Goal: Task Accomplishment & Management: Manage account settings

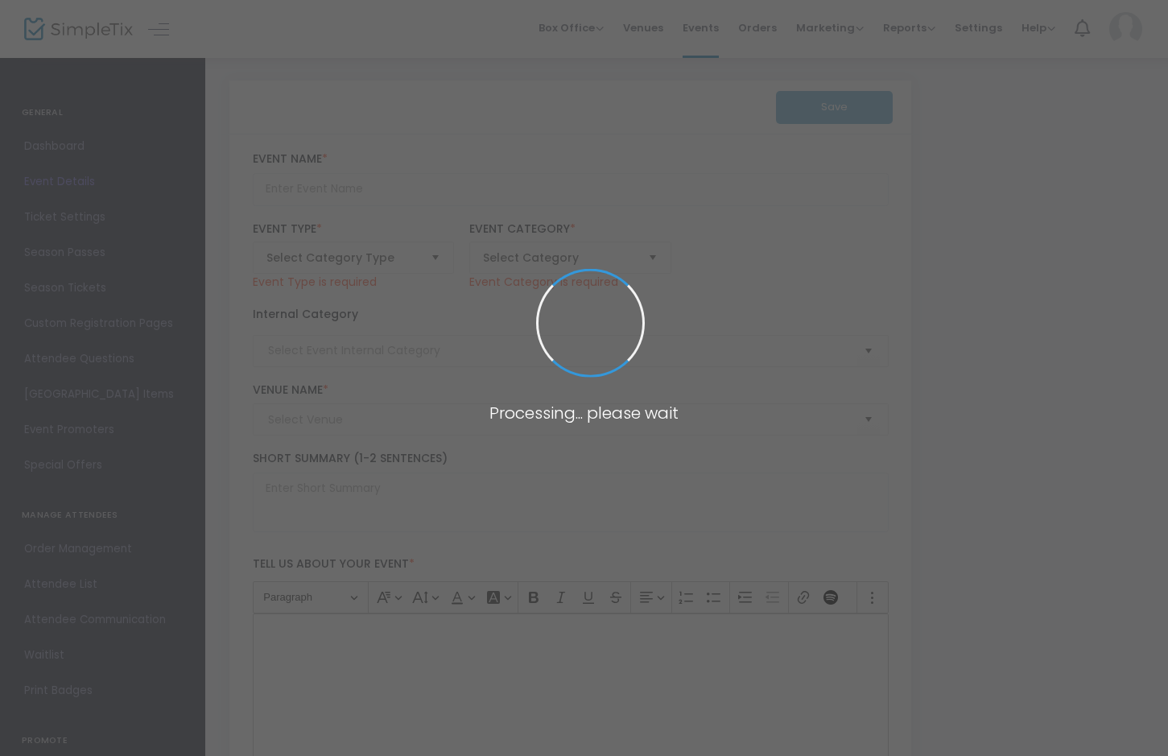
type input "Paramount 80s End of Summer Concert"
type textarea "Celebrate the end of summer with our favorite band PARAMOUNT! Join us for a gre…"
checkbox input "true"
type input "Buy Tickets"
type input "[GEOGRAPHIC_DATA]"
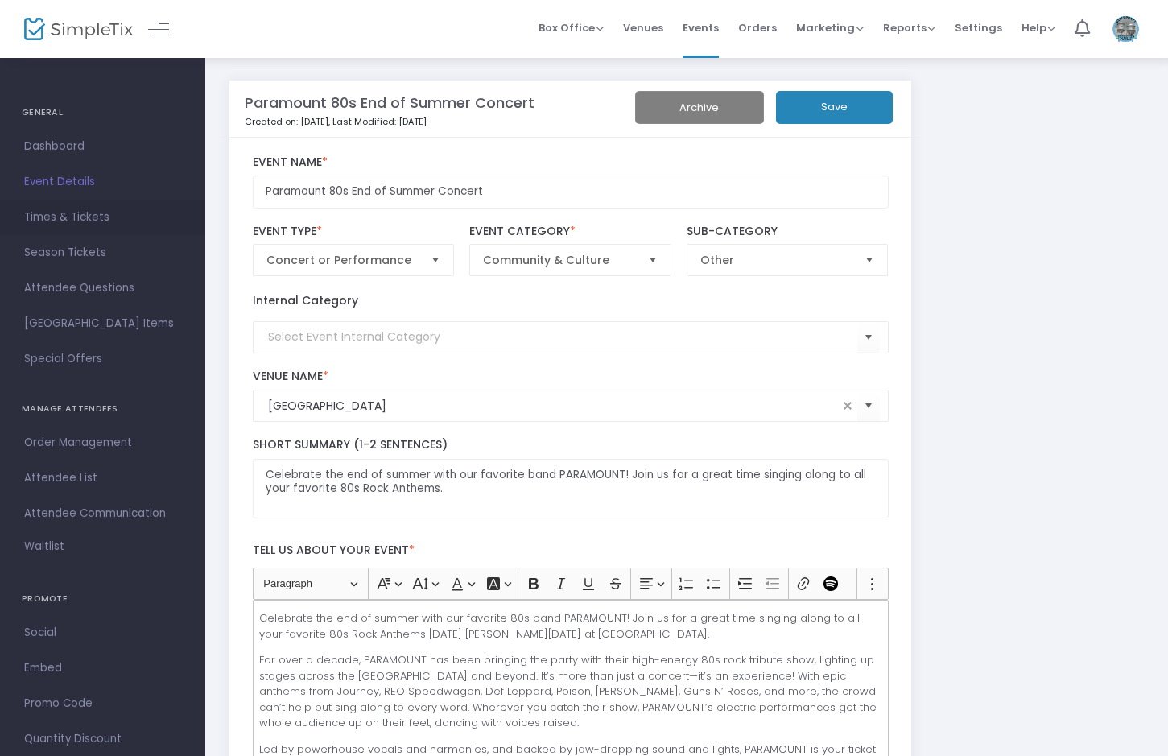
click at [99, 216] on span "Times & Tickets" at bounding box center [102, 217] width 157 height 21
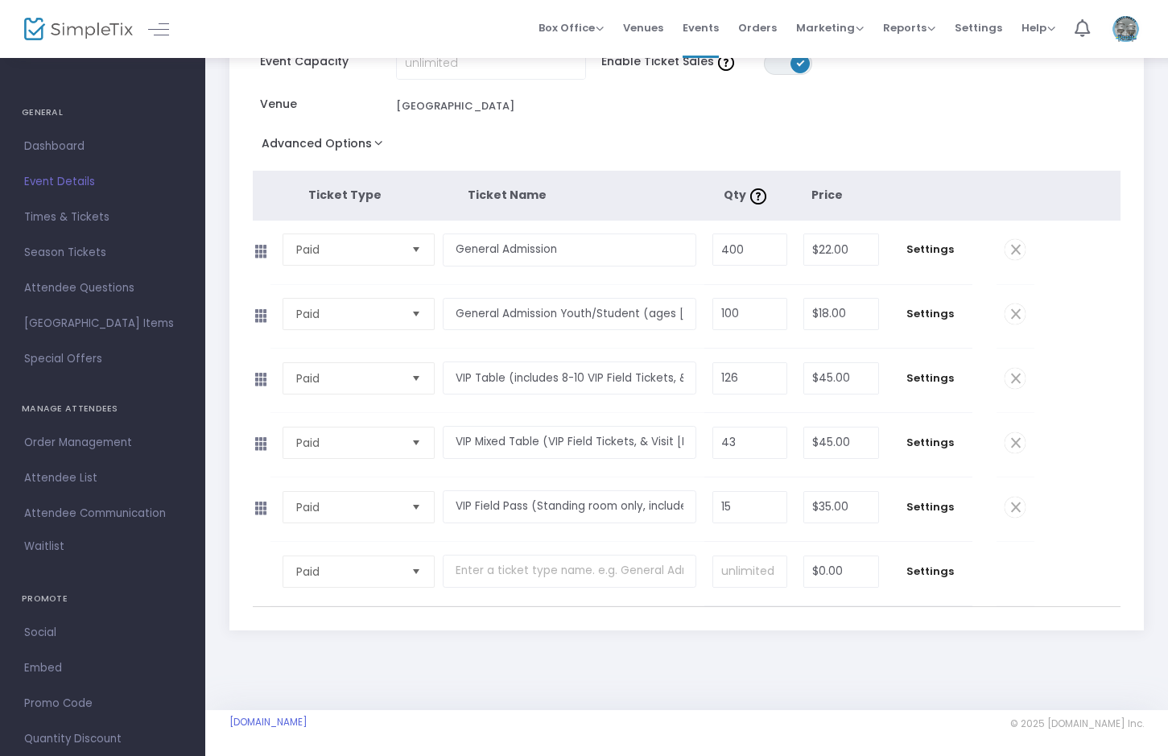
scroll to position [162, 0]
click at [946, 443] on span "Settings" at bounding box center [929, 440] width 69 height 16
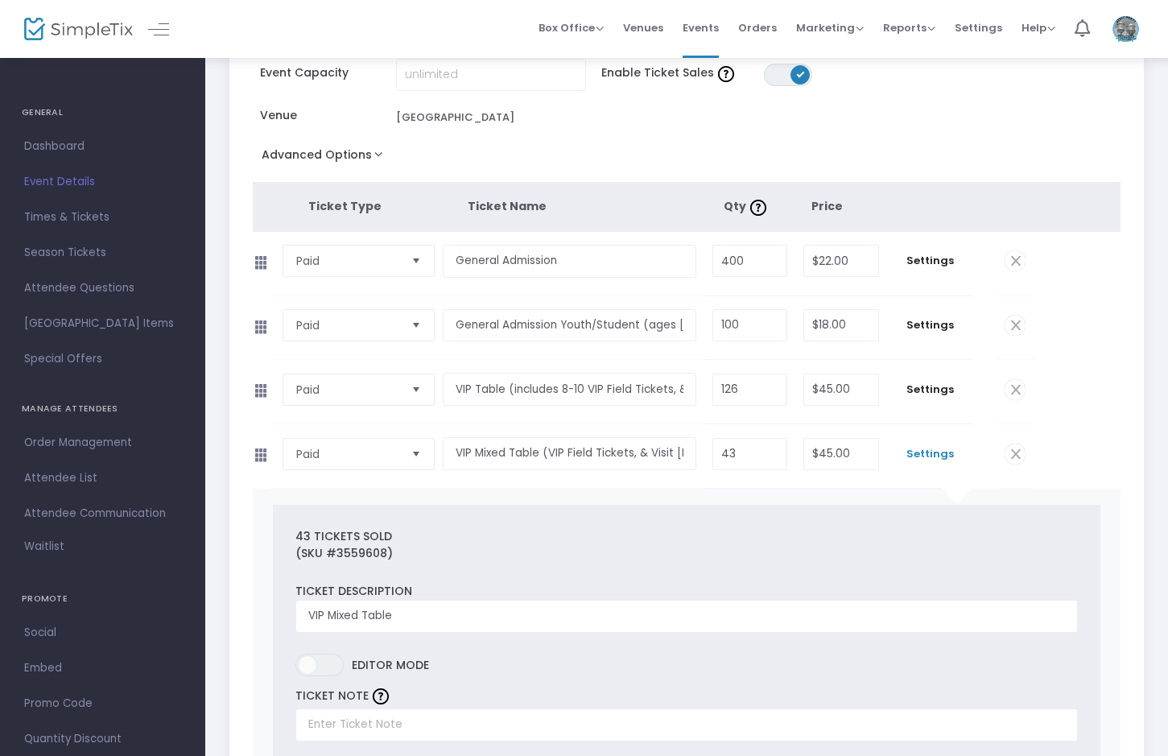
scroll to position [151, 0]
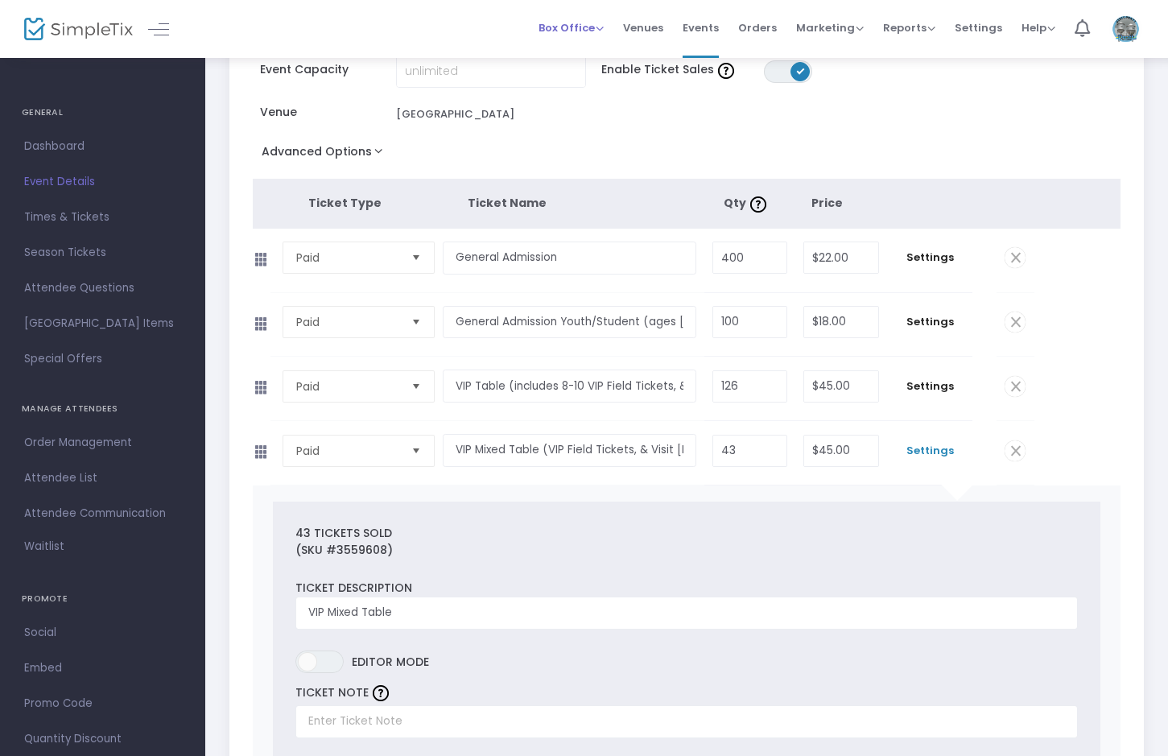
click at [582, 27] on span "Box Office" at bounding box center [570, 27] width 65 height 15
click at [590, 52] on li "Sell Tickets" at bounding box center [595, 54] width 115 height 31
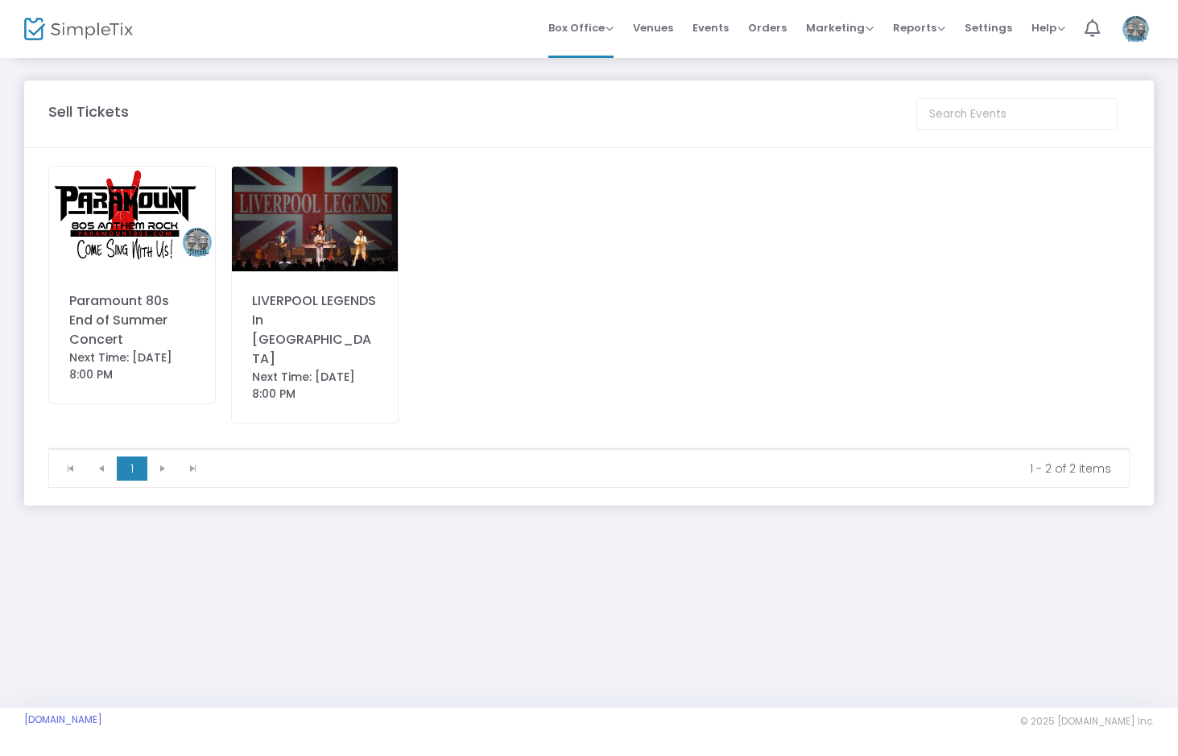
click at [113, 235] on img at bounding box center [132, 219] width 166 height 105
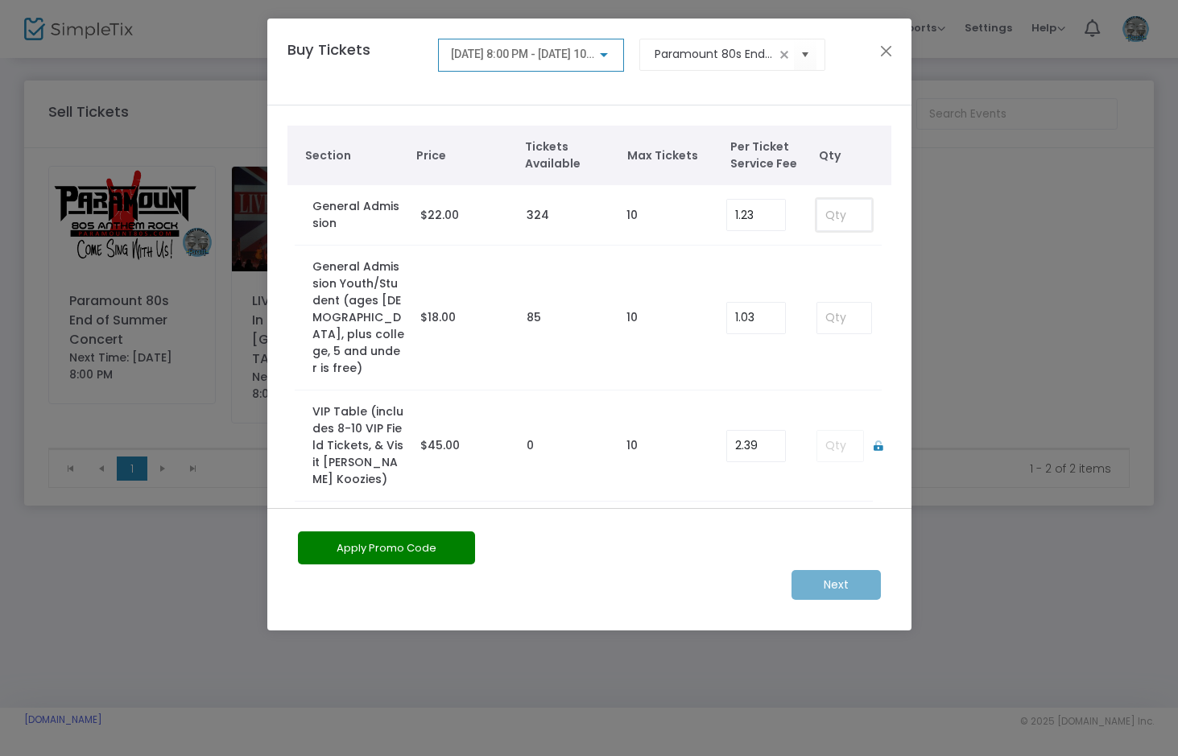
click at [826, 220] on input at bounding box center [843, 215] width 53 height 31
type input "2"
click at [751, 222] on input "1.23" at bounding box center [756, 215] width 58 height 31
type input "0.00"
drag, startPoint x: 831, startPoint y: 581, endPoint x: 459, endPoint y: 410, distance: 409.5
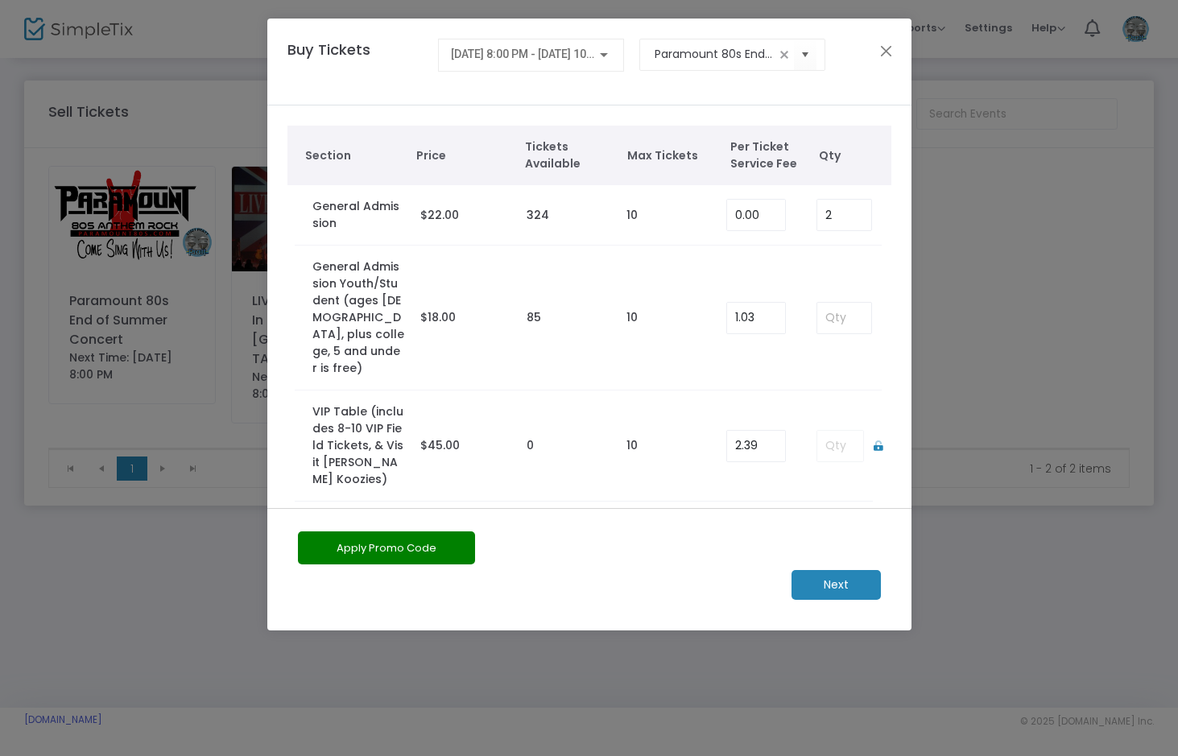
click at [830, 580] on m-button "Next" at bounding box center [835, 585] width 89 height 30
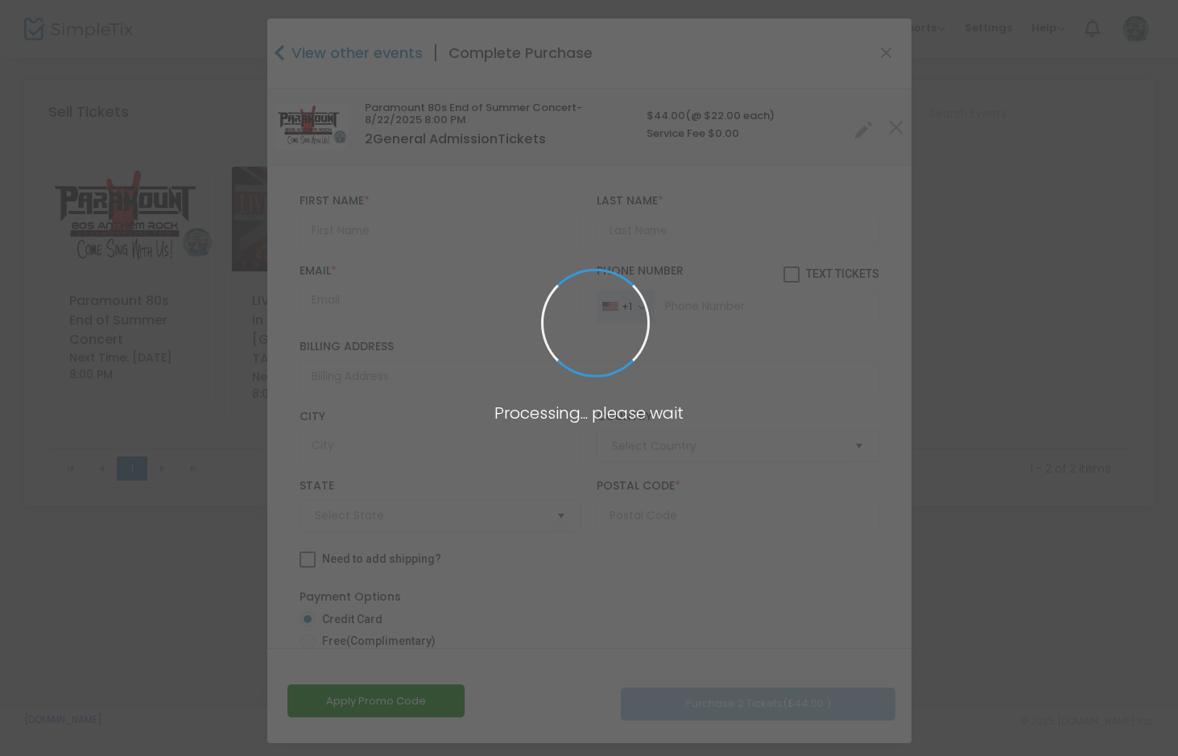
type input "[GEOGRAPHIC_DATA]"
type input "[US_STATE]"
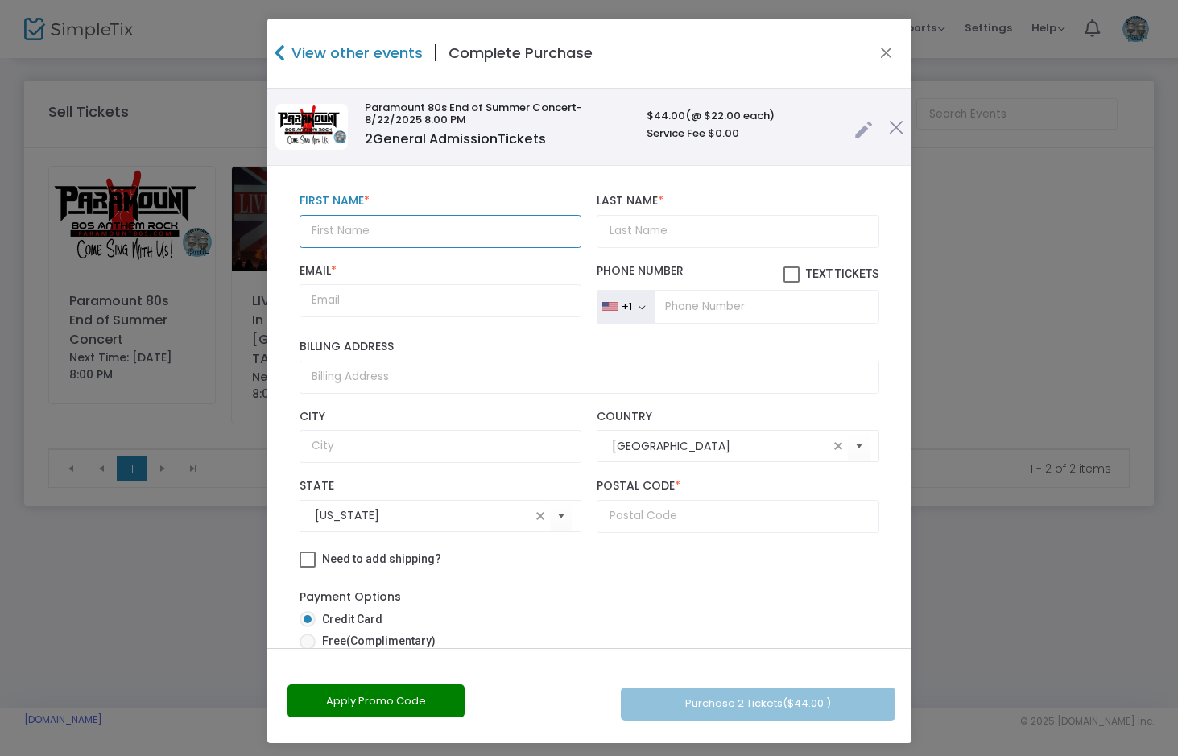
click at [325, 233] on input "text" at bounding box center [440, 231] width 282 height 33
type input "m"
type input "[PERSON_NAME]"
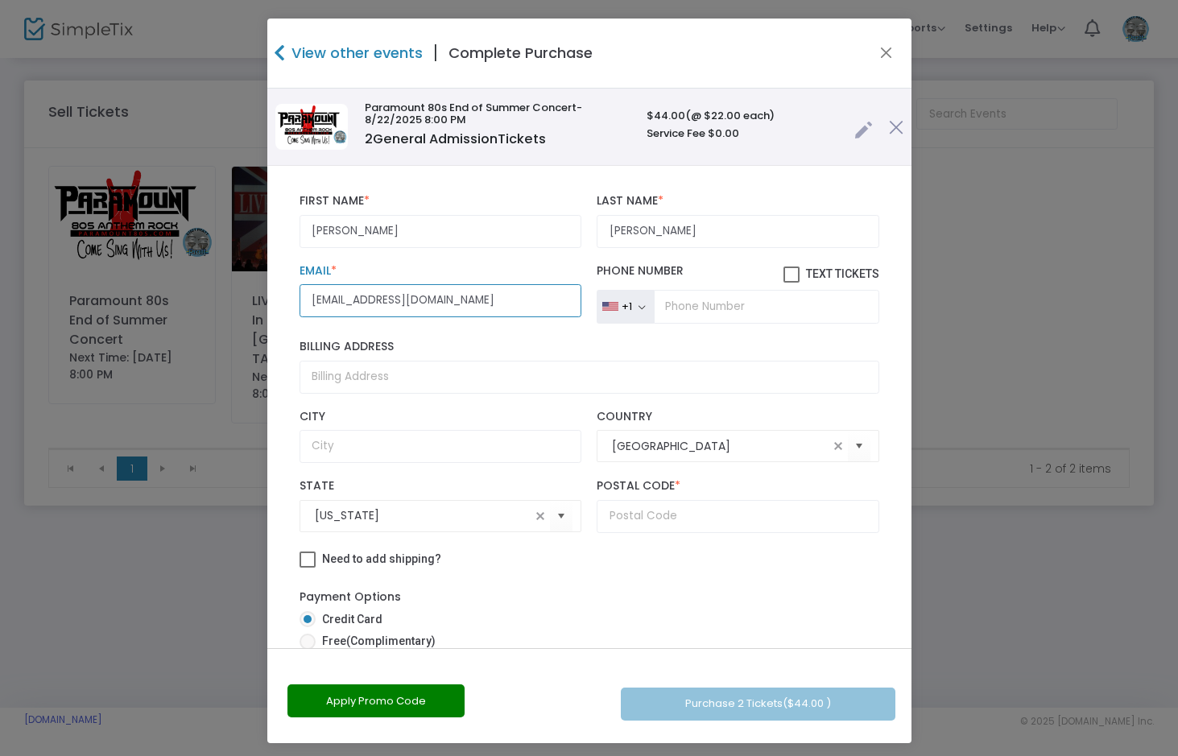
type input "[EMAIL_ADDRESS][DOMAIN_NAME]"
click at [633, 526] on input "text" at bounding box center [737, 516] width 282 height 33
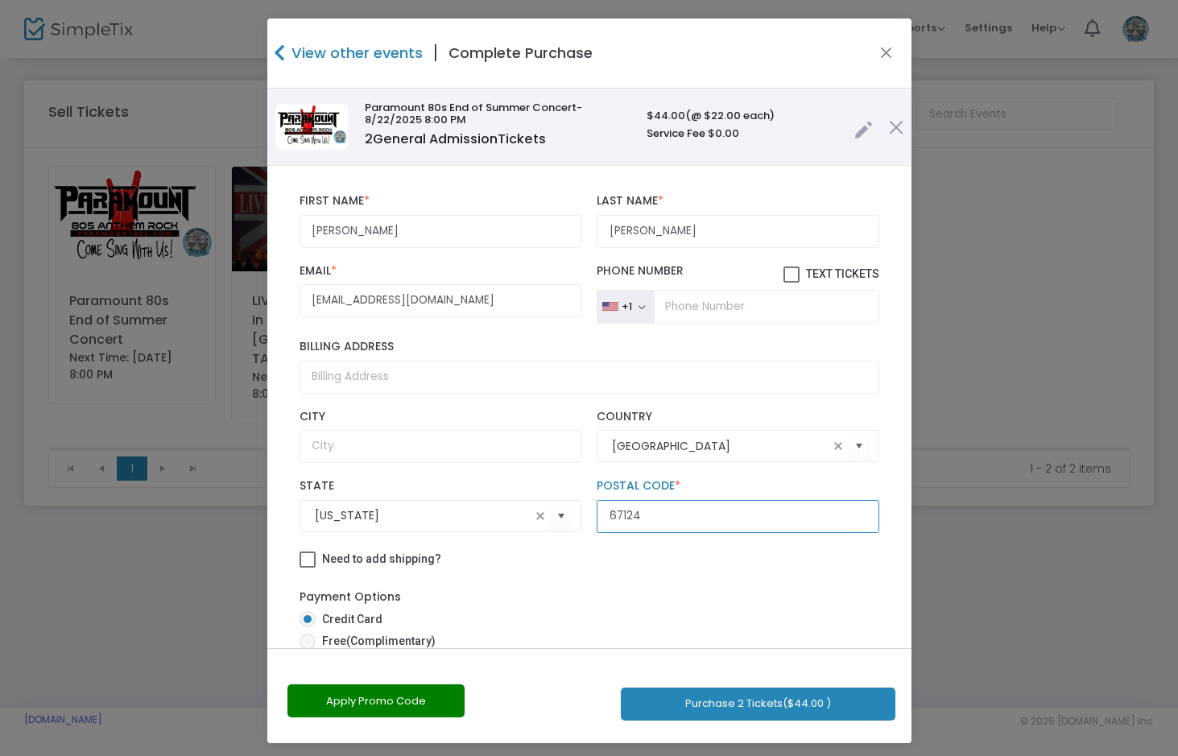
type input "67124"
click at [349, 710] on button "Apply Promo Code" at bounding box center [375, 700] width 177 height 33
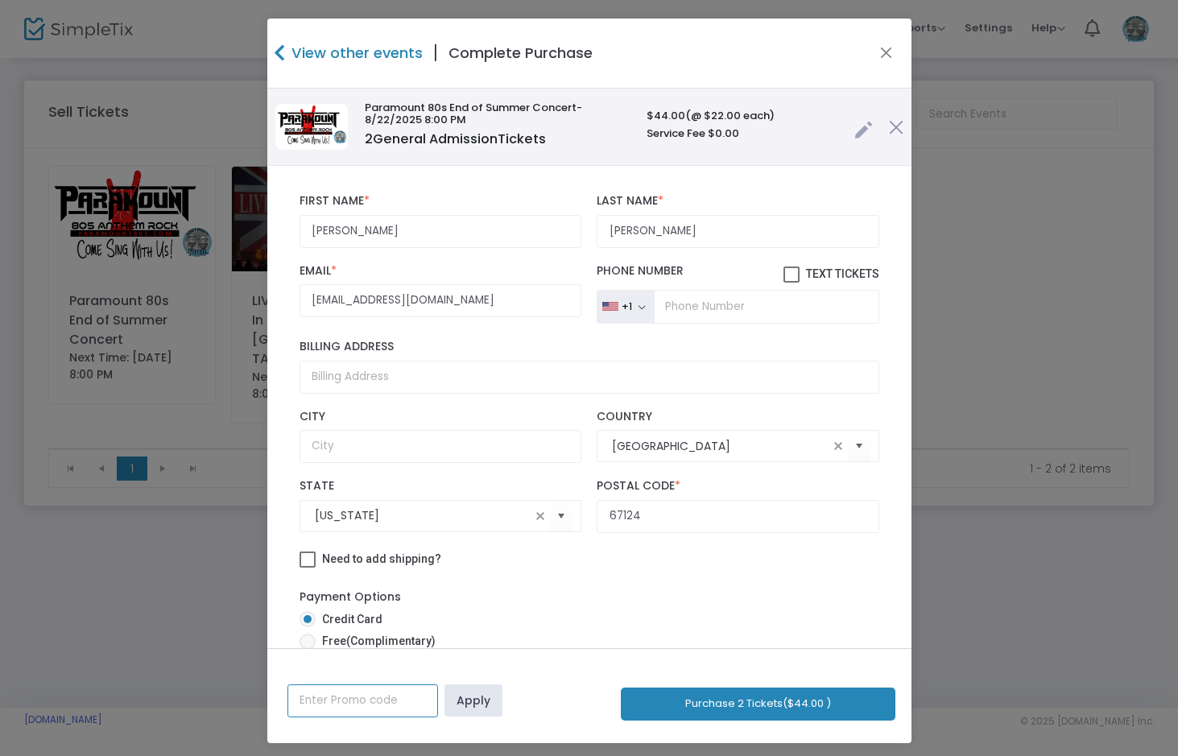
click at [353, 703] on input "text" at bounding box center [362, 700] width 151 height 33
type input "COPGA"
click at [461, 695] on link "Apply" at bounding box center [473, 700] width 58 height 32
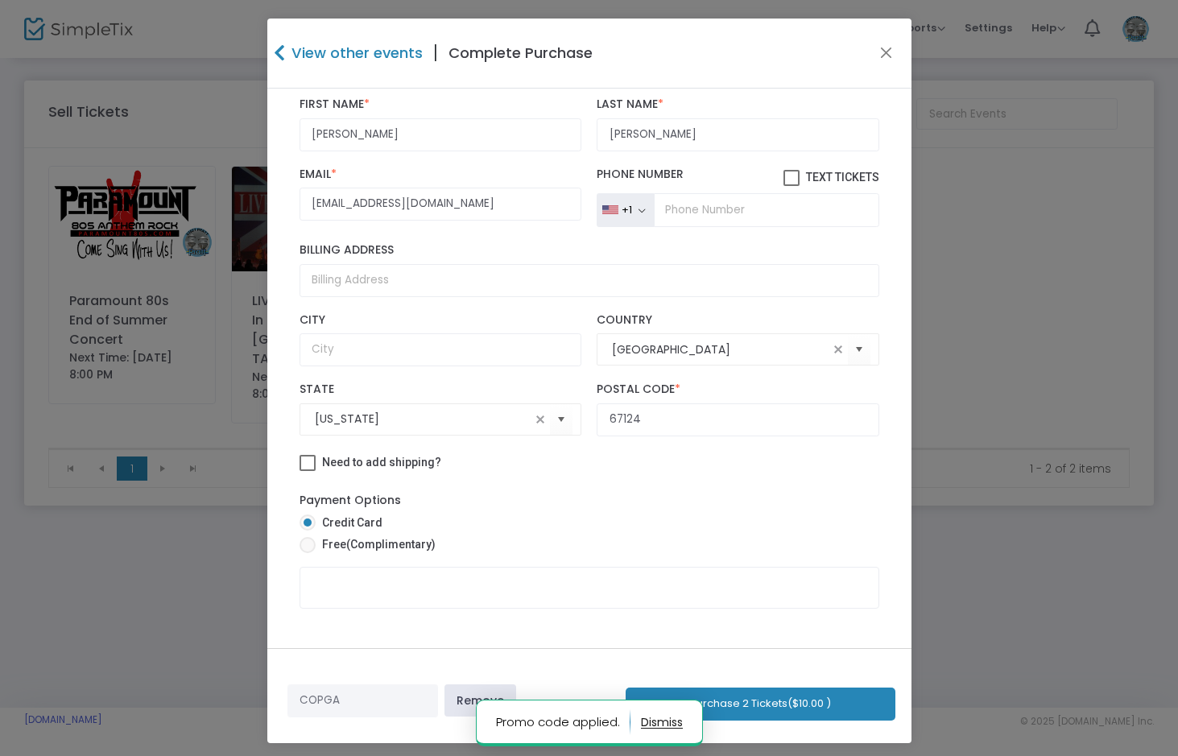
scroll to position [112, 0]
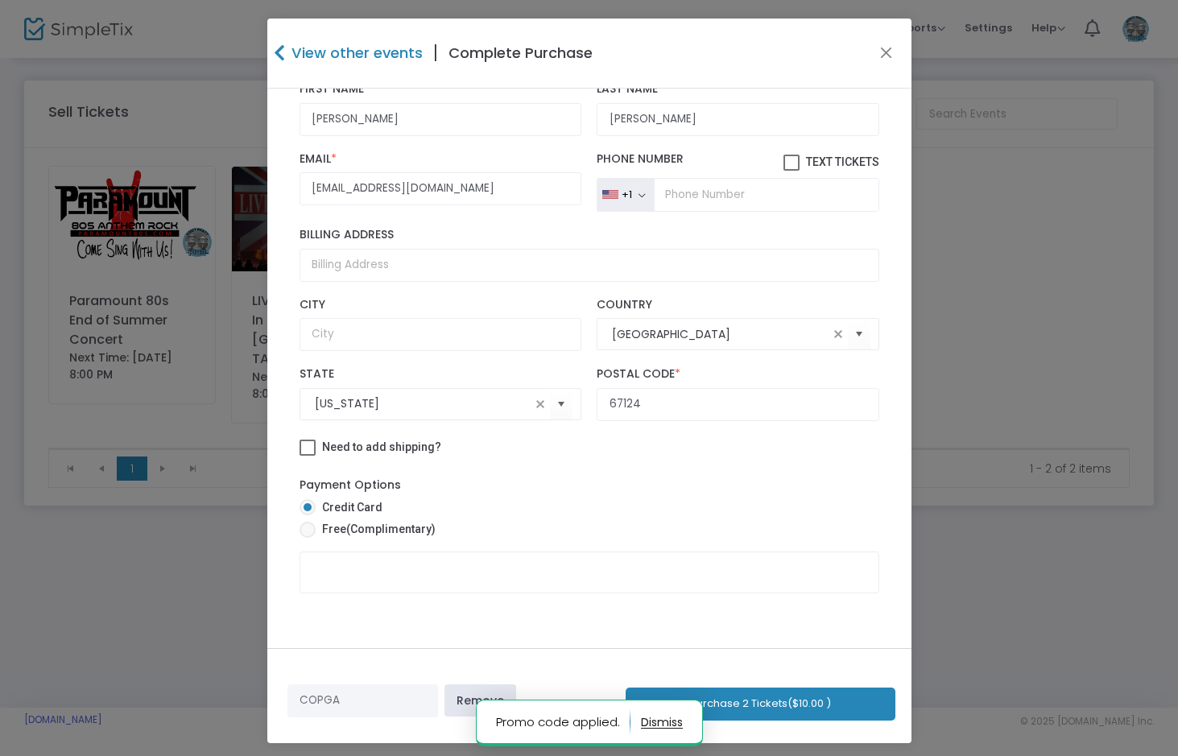
click at [316, 527] on span "Free (Complimentary)" at bounding box center [376, 529] width 120 height 17
click at [307, 538] on input "Free (Complimentary)" at bounding box center [307, 538] width 1 height 1
radio input "true"
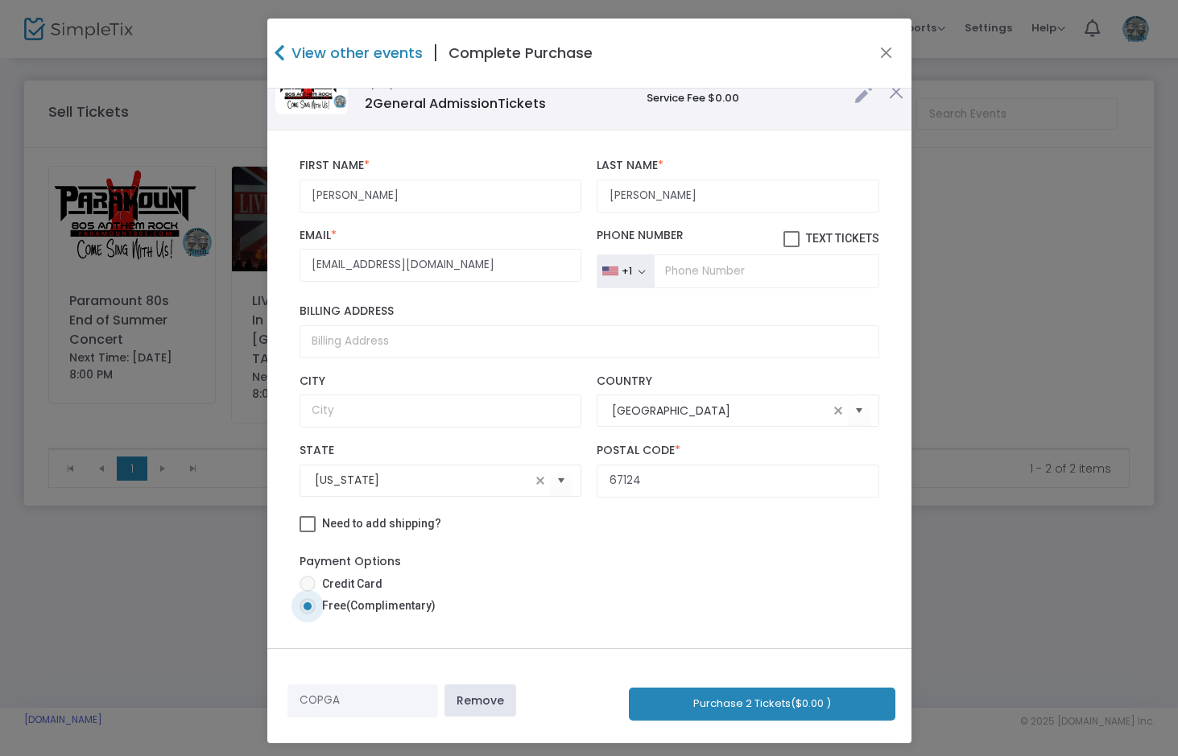
click at [780, 705] on button "Purchase 2 Tickets ($0.00 )" at bounding box center [762, 703] width 266 height 33
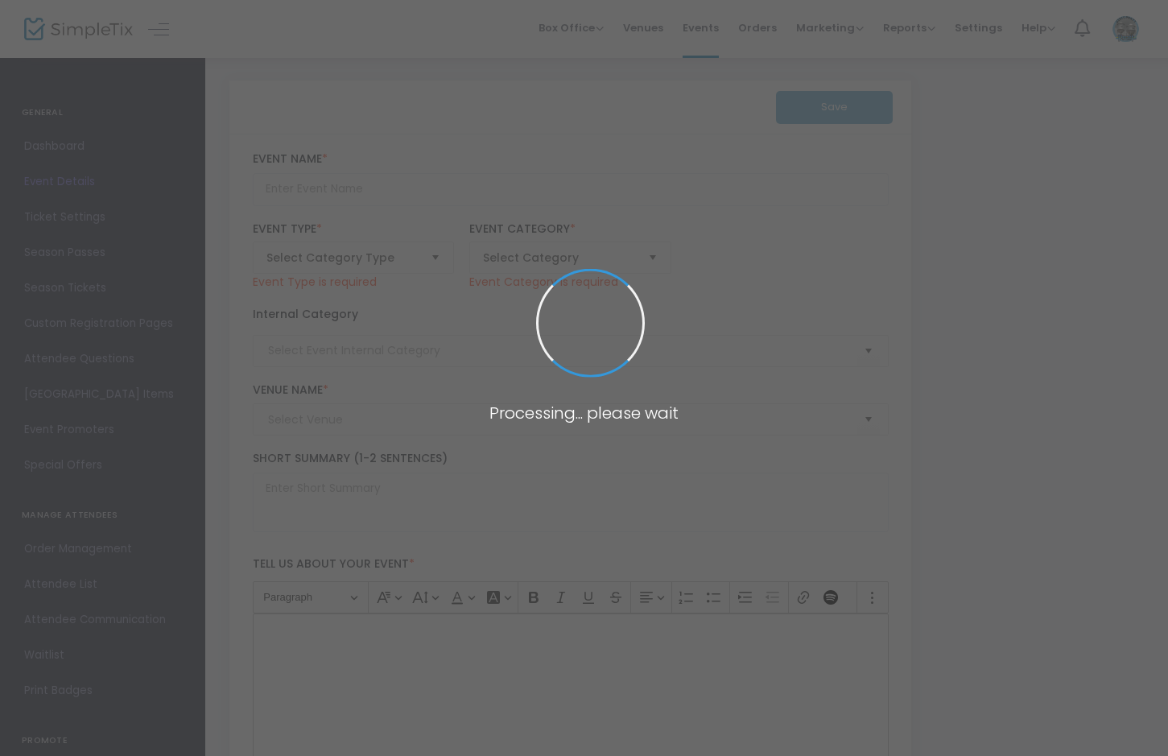
type input "Paramount 80s End of Summer Concert"
type textarea "Celebrate the end of summer with our favorite band PARAMOUNT! Join us for a gre…"
checkbox input "true"
type input "Buy Tickets"
type input "[GEOGRAPHIC_DATA]"
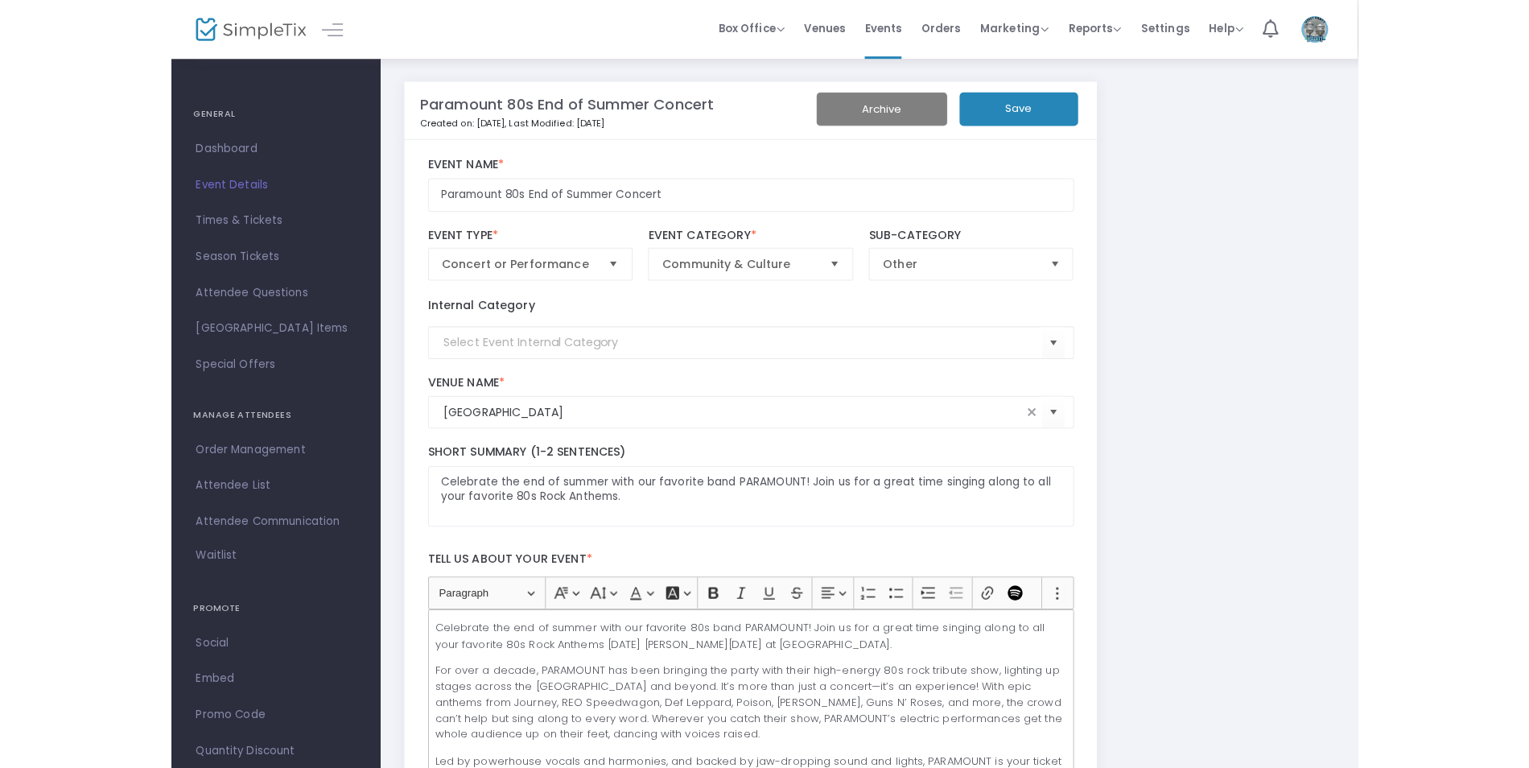
scroll to position [35, 0]
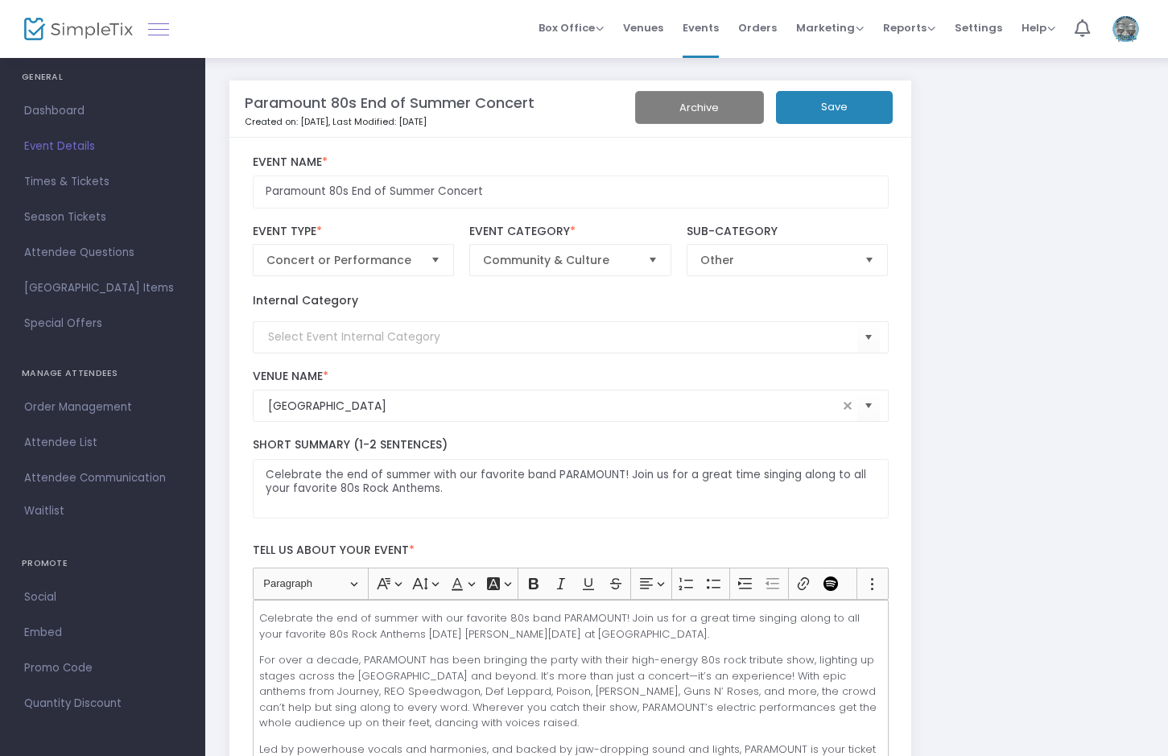
click at [165, 37] on link at bounding box center [158, 29] width 21 height 21
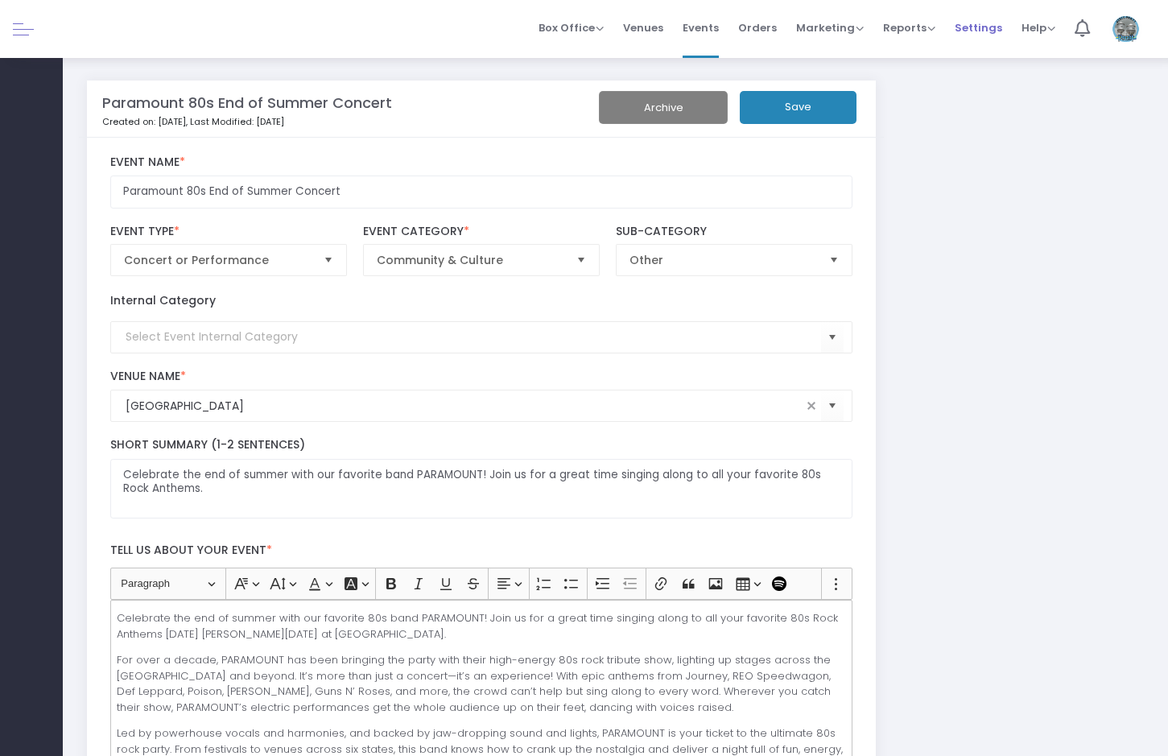
click at [979, 33] on span "Settings" at bounding box center [978, 27] width 47 height 41
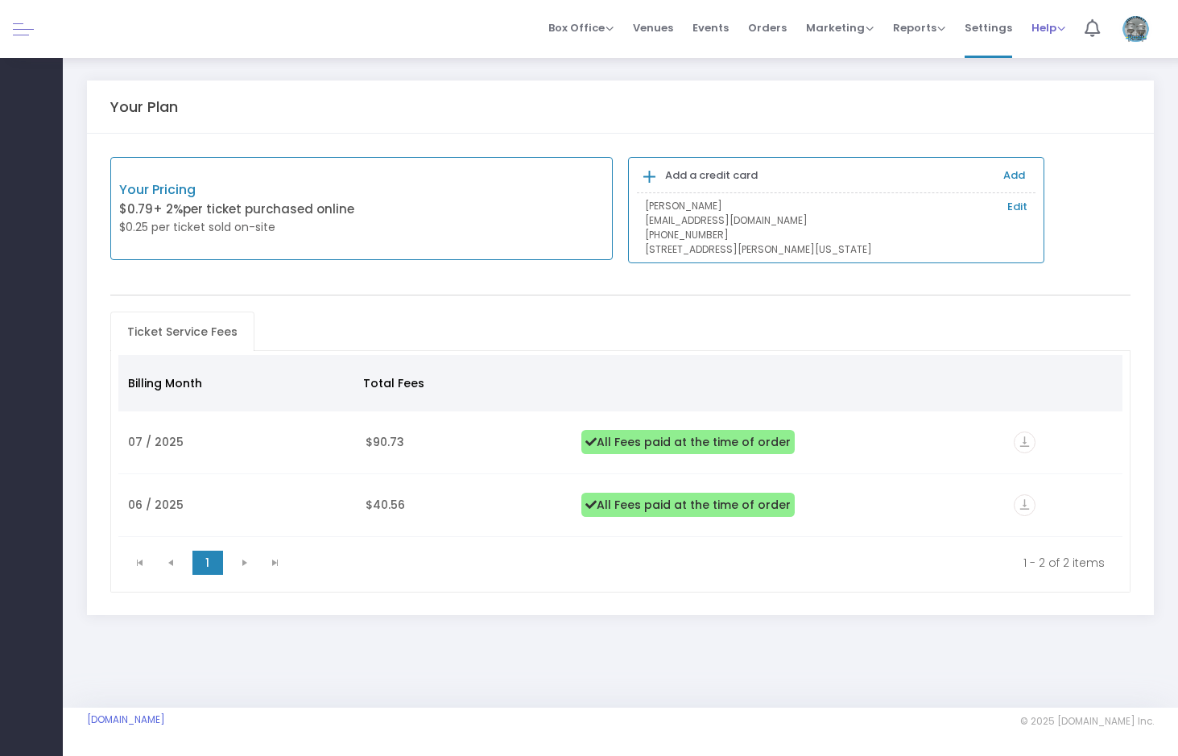
click at [1032, 31] on span "Help" at bounding box center [1048, 27] width 34 height 15
click at [1057, 50] on li "View Docs" at bounding box center [1090, 54] width 118 height 31
click at [982, 23] on span "Settings" at bounding box center [987, 27] width 47 height 41
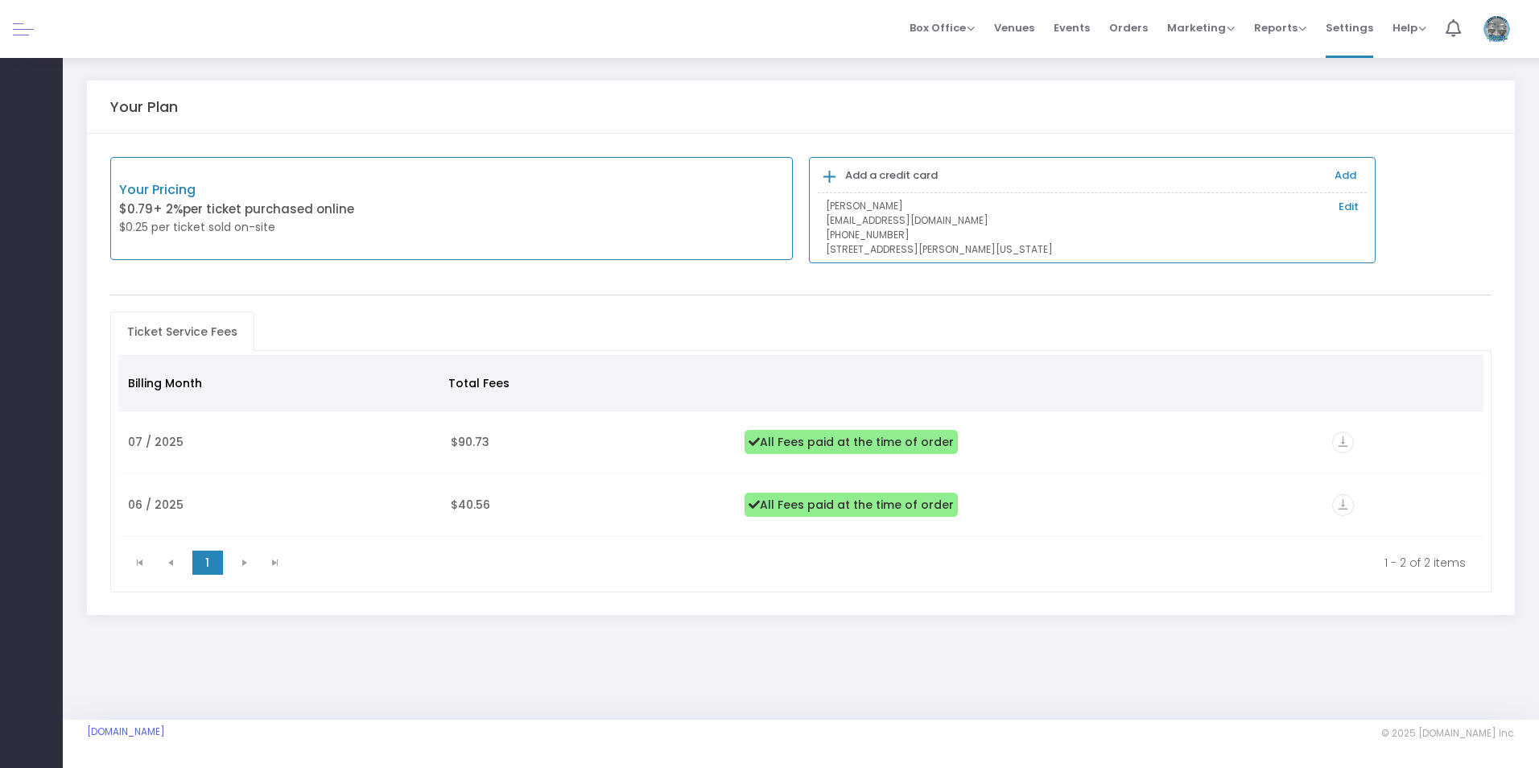
click at [29, 31] on link at bounding box center [23, 29] width 21 height 21
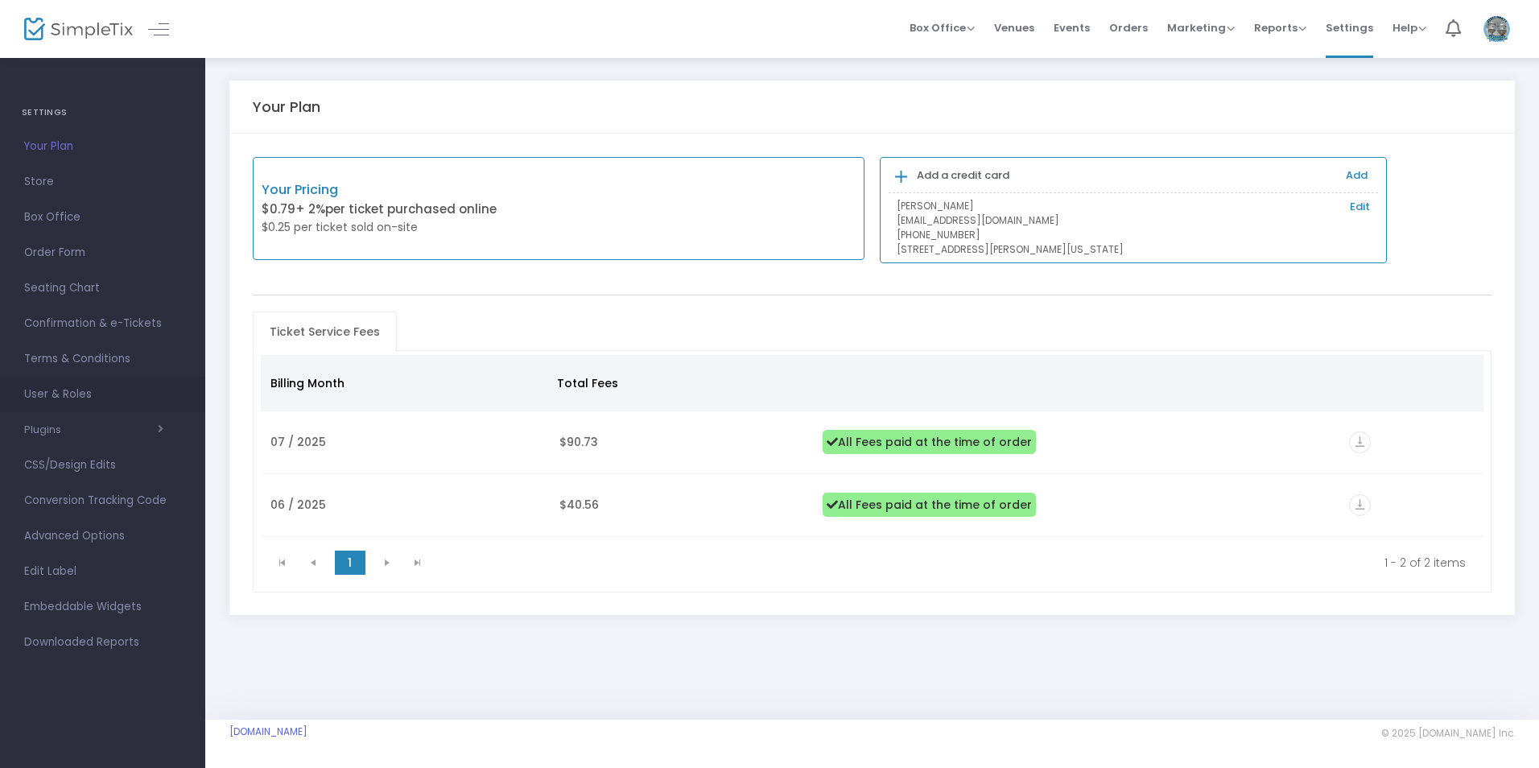
click at [64, 391] on span "User & Roles" at bounding box center [102, 394] width 157 height 21
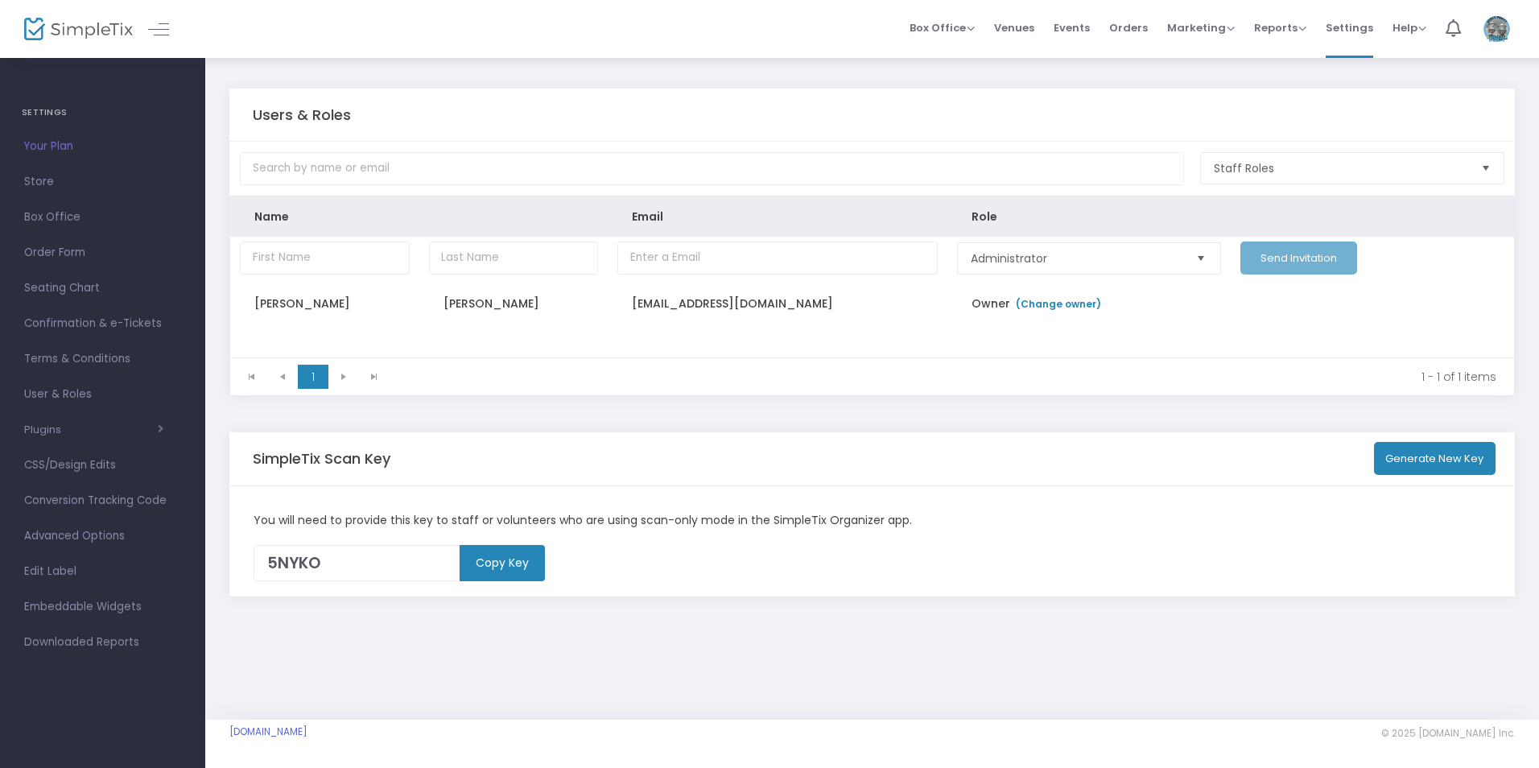
click at [1167, 33] on img at bounding box center [1496, 28] width 33 height 29
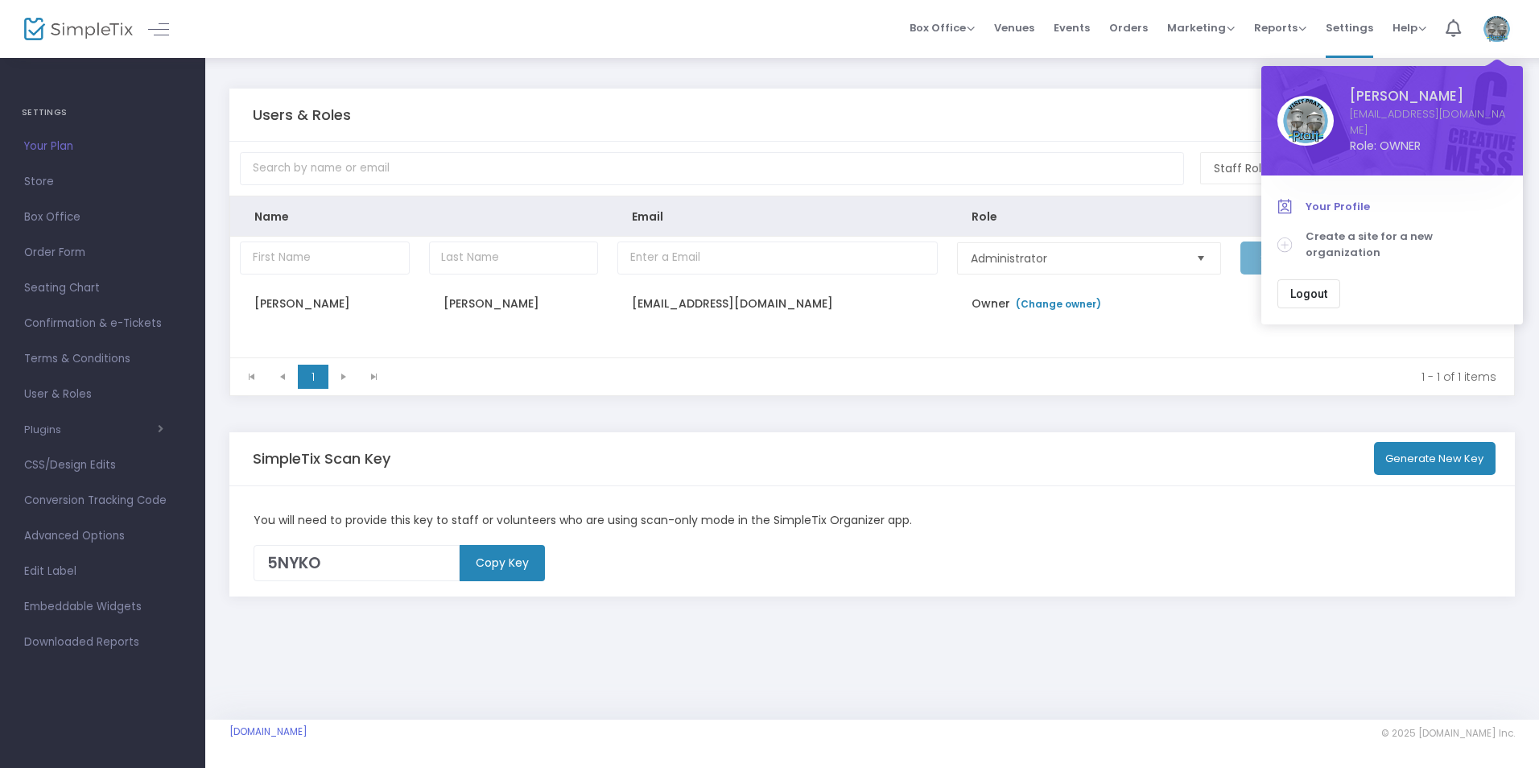
click at [1167, 199] on span "Your Profile" at bounding box center [1405, 207] width 201 height 16
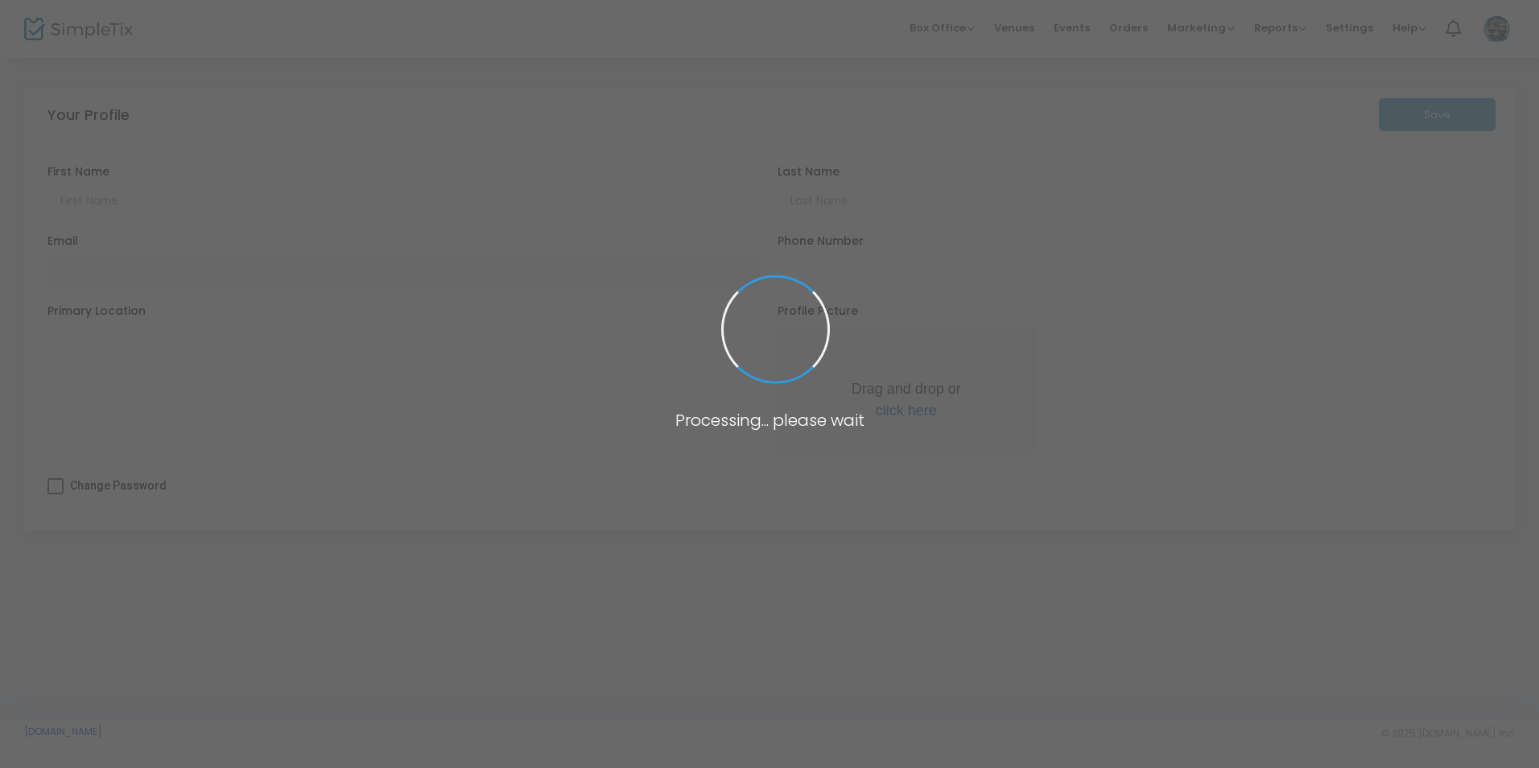
type input "Tiffany"
type input "Riley"
type input "[EMAIL_ADDRESS][DOMAIN_NAME]"
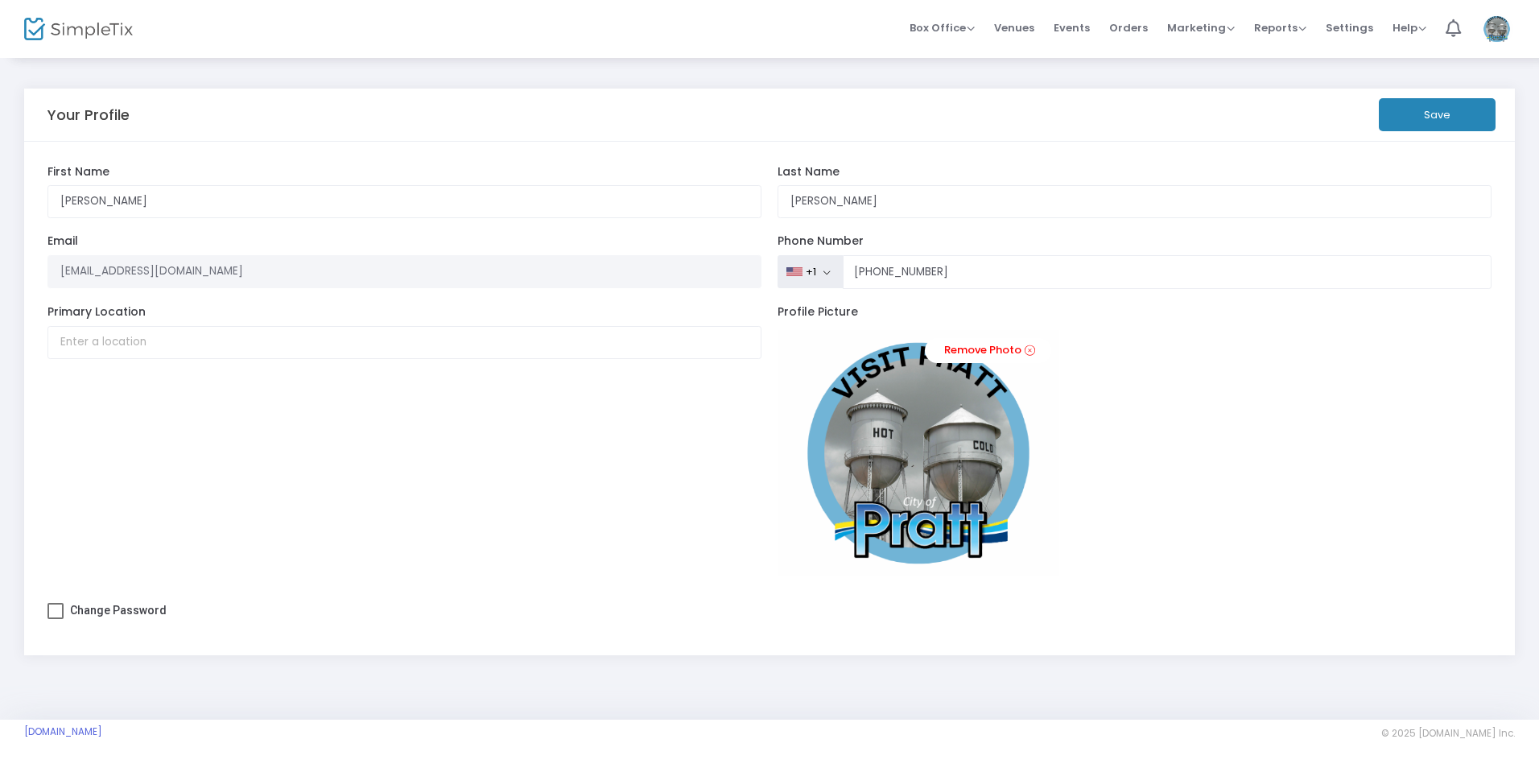
click at [110, 613] on span "Change Password" at bounding box center [118, 610] width 97 height 13
click at [56, 619] on input "Change Password" at bounding box center [55, 619] width 1 height 1
checkbox input "true"
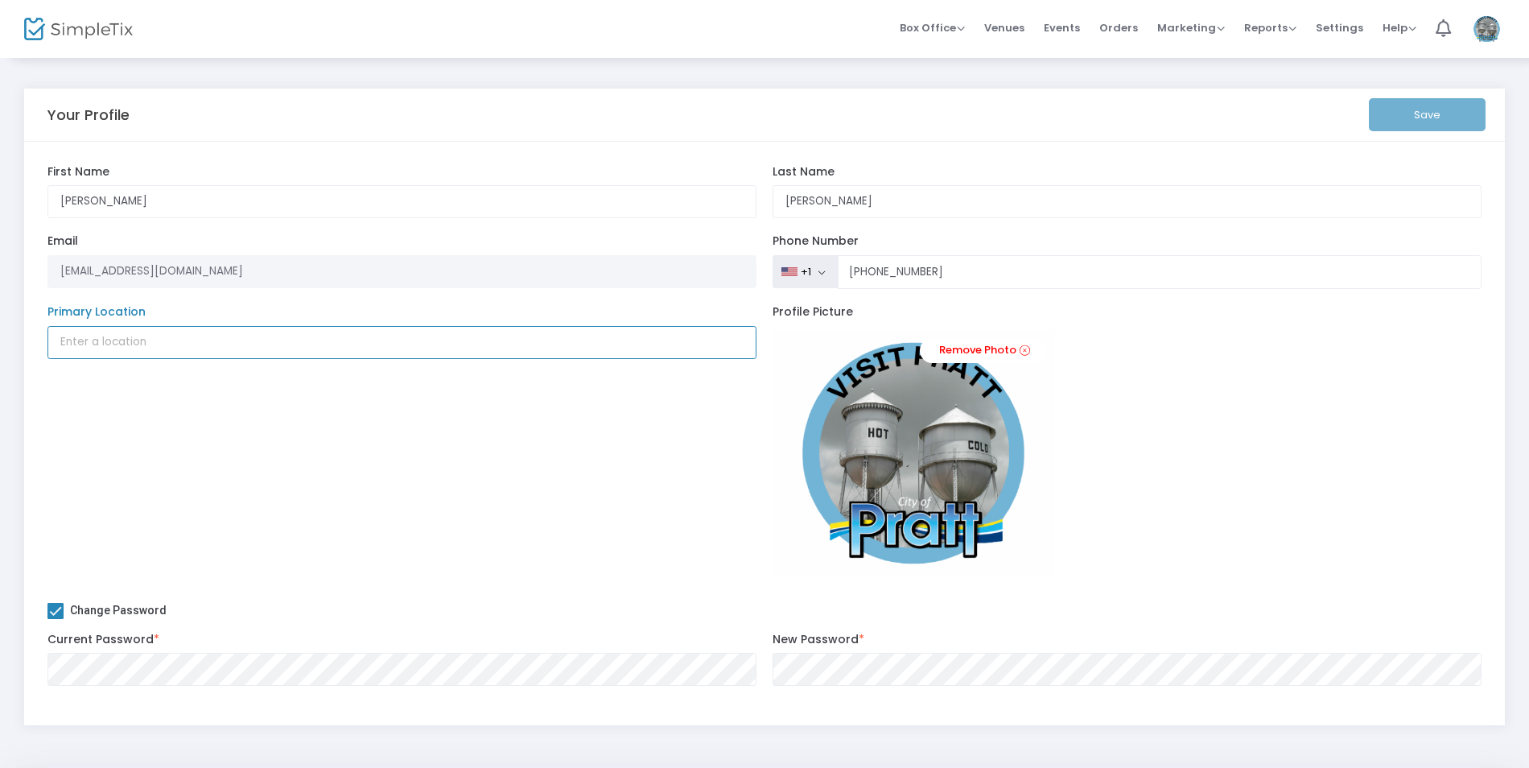
type input "[EMAIL_ADDRESS][DOMAIN_NAME]"
